Goal: Task Accomplishment & Management: Use online tool/utility

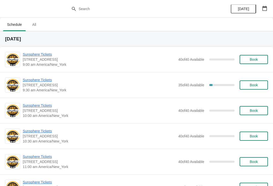
click at [41, 80] on span "Sunsphere Tickets" at bounding box center [99, 79] width 153 height 5
click at [51, 79] on span "Sunsphere Tickets" at bounding box center [99, 79] width 153 height 5
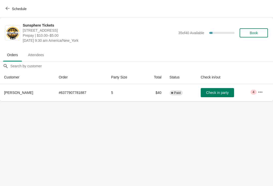
click at [216, 93] on span "Check in party" at bounding box center [217, 92] width 22 height 4
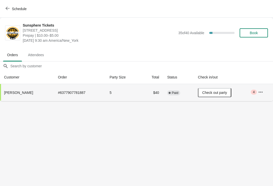
click at [12, 5] on button "Schedule" at bounding box center [17, 8] width 28 height 9
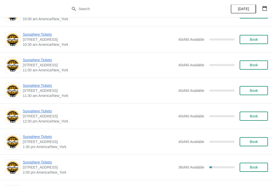
scroll to position [95, 0]
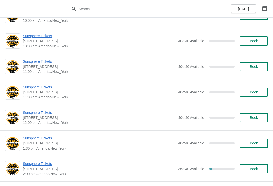
click at [262, 11] on button "button" at bounding box center [264, 8] width 9 height 9
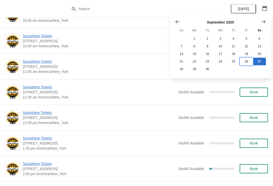
click at [248, 62] on button "26" at bounding box center [246, 62] width 13 height 8
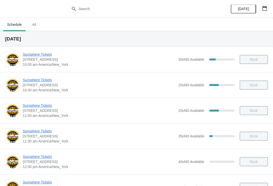
click at [56, 54] on span "Sunsphere Tickets" at bounding box center [99, 54] width 153 height 5
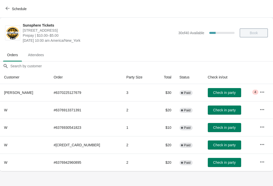
click at [226, 94] on span "Check in party" at bounding box center [224, 92] width 22 height 4
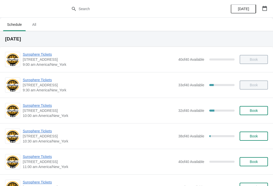
click at [41, 105] on span "Sunsphere Tickets" at bounding box center [99, 105] width 153 height 5
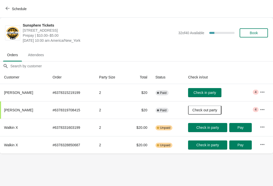
click at [208, 93] on span "Check in party" at bounding box center [204, 92] width 22 height 4
